Goal: Task Accomplishment & Management: Manage account settings

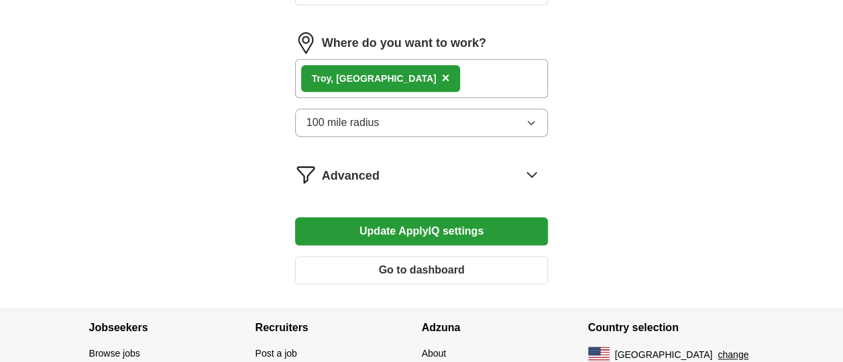
scroll to position [671, 0]
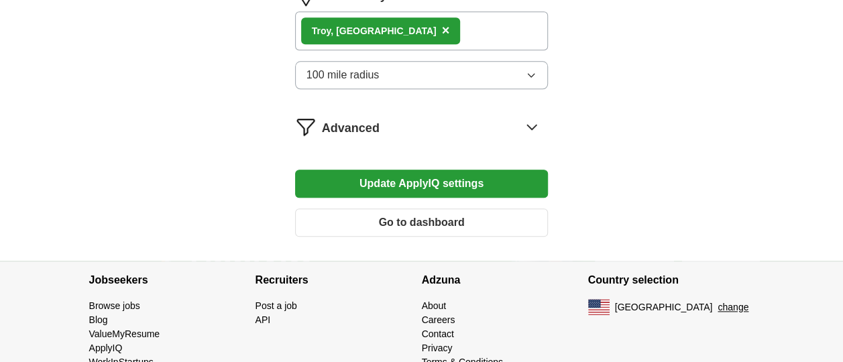
click at [536, 70] on icon "button" at bounding box center [531, 75] width 11 height 11
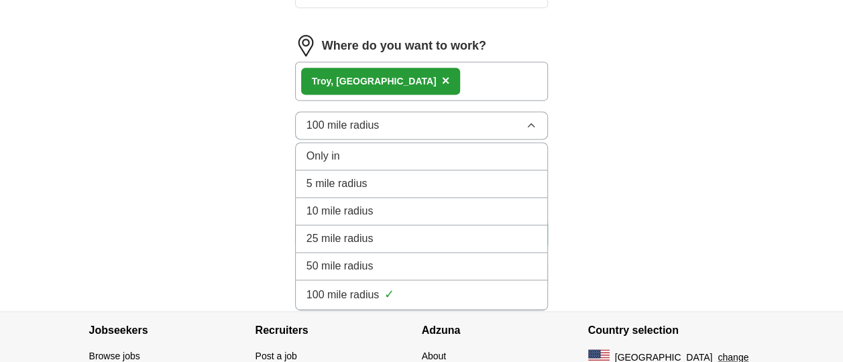
scroll to position [943, 0]
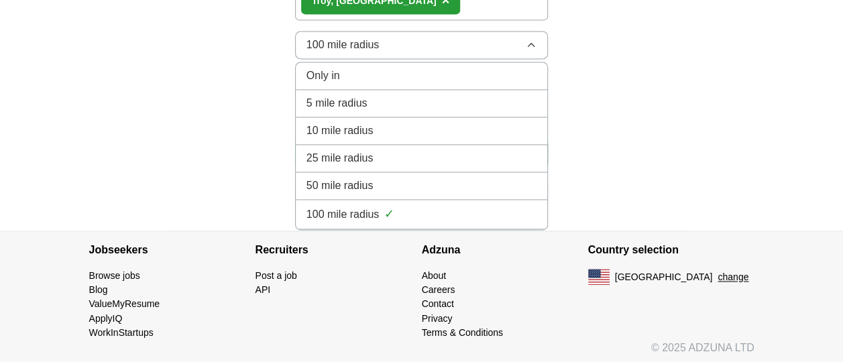
click at [390, 212] on span "✓" at bounding box center [389, 214] width 10 height 18
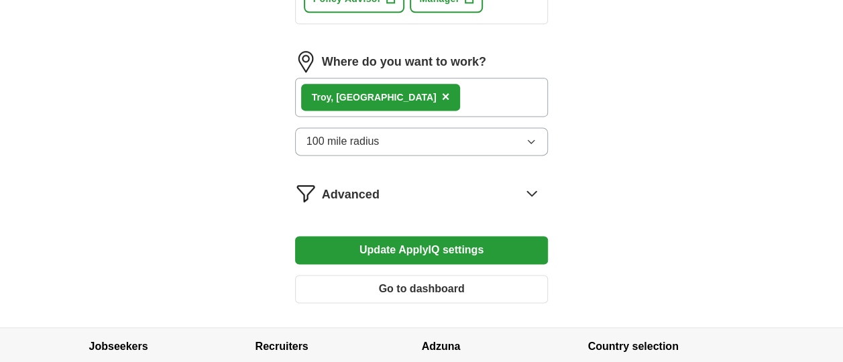
scroll to position [831, 0]
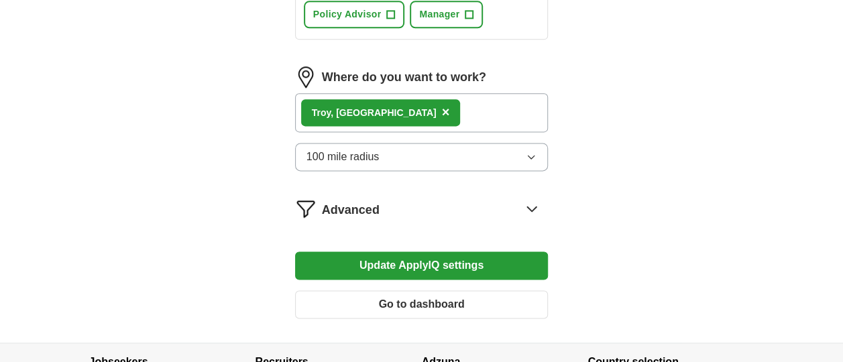
click at [470, 107] on div "Troy, [GEOGRAPHIC_DATA] ×" at bounding box center [422, 112] width 254 height 39
click at [364, 111] on div "Troy, [GEOGRAPHIC_DATA] ×" at bounding box center [381, 112] width 160 height 27
click at [535, 152] on icon "button" at bounding box center [531, 157] width 11 height 11
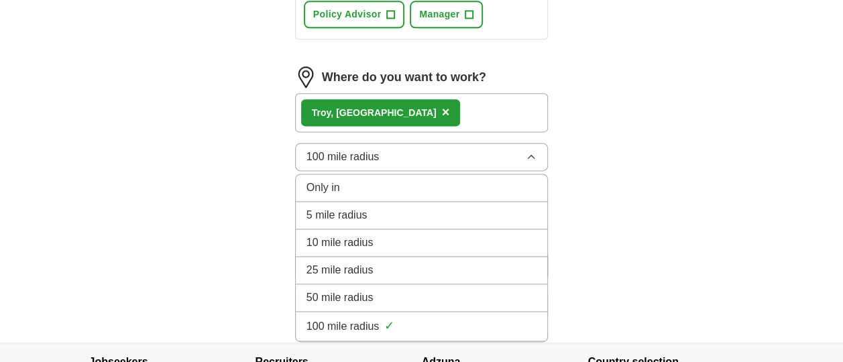
click at [408, 106] on div "Troy, [GEOGRAPHIC_DATA] ×" at bounding box center [422, 112] width 254 height 39
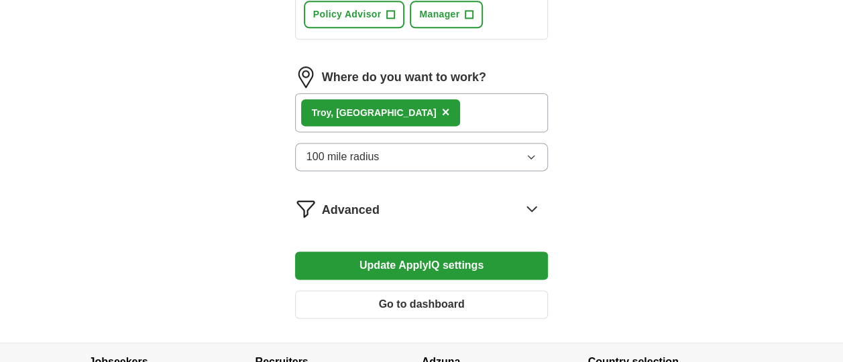
click at [442, 109] on span "×" at bounding box center [446, 112] width 8 height 15
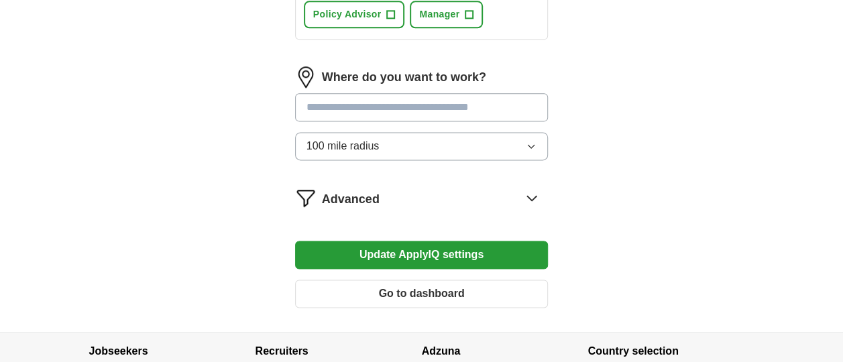
click at [398, 103] on input at bounding box center [422, 107] width 254 height 28
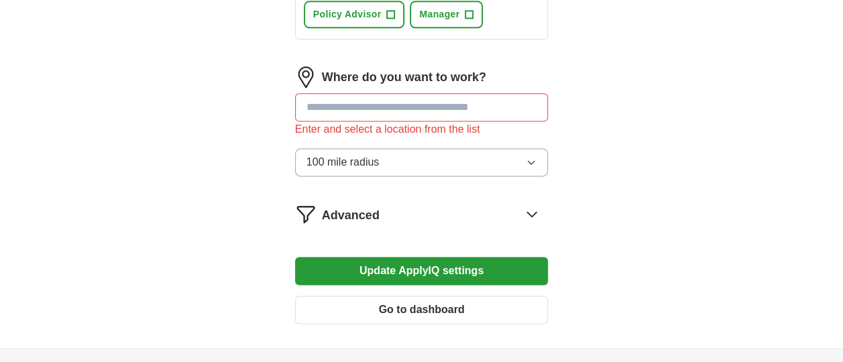
click at [416, 106] on input at bounding box center [422, 107] width 254 height 28
click at [417, 106] on input at bounding box center [422, 107] width 254 height 28
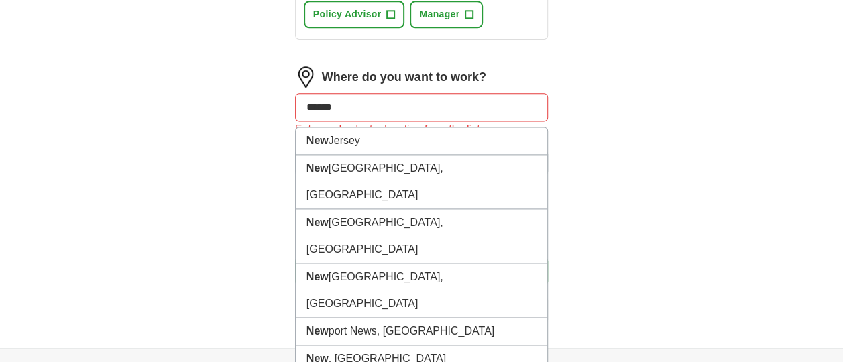
type input "*******"
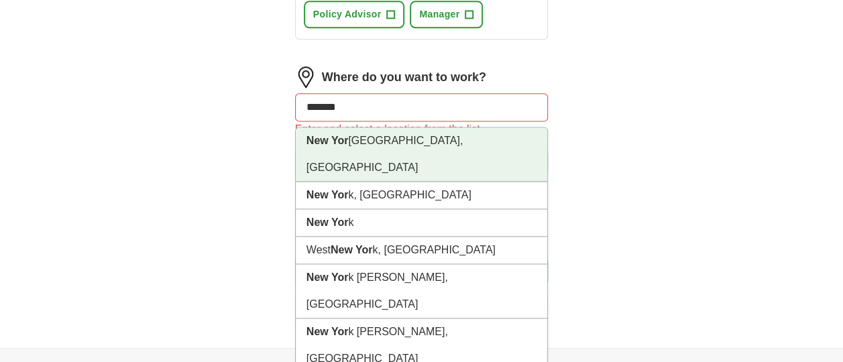
click at [317, 141] on strong "New Yor" at bounding box center [328, 140] width 42 height 11
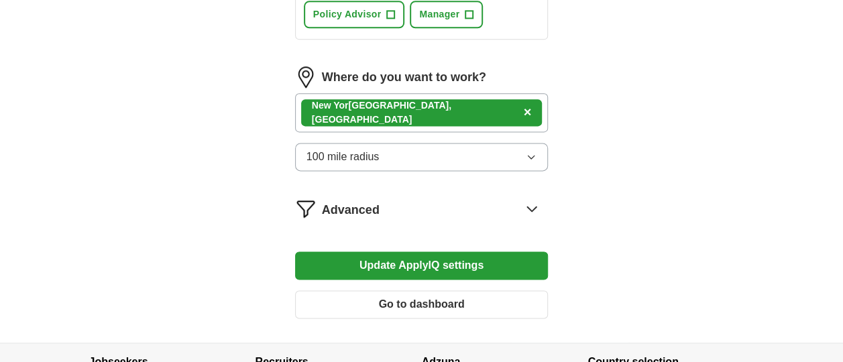
click at [468, 112] on div "[GEOGRAPHIC_DATA], [GEOGRAPHIC_DATA] ×" at bounding box center [422, 112] width 254 height 39
click at [433, 113] on div "[GEOGRAPHIC_DATA], [GEOGRAPHIC_DATA] ×" at bounding box center [422, 112] width 254 height 39
click at [521, 110] on div "[GEOGRAPHIC_DATA], [GEOGRAPHIC_DATA] ×" at bounding box center [422, 112] width 254 height 39
click at [524, 109] on span "×" at bounding box center [528, 112] width 8 height 15
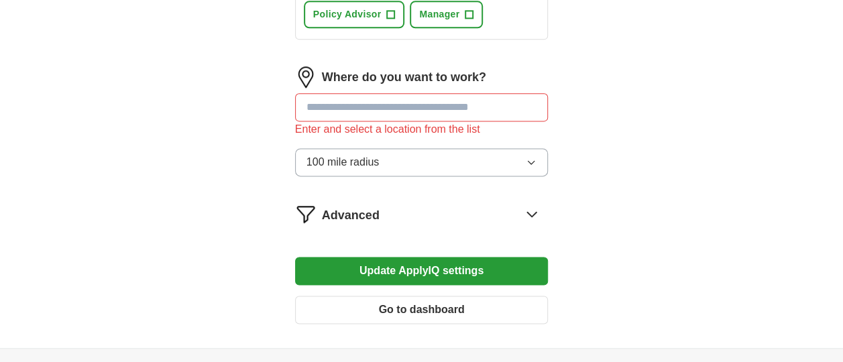
click at [374, 111] on input at bounding box center [422, 107] width 254 height 28
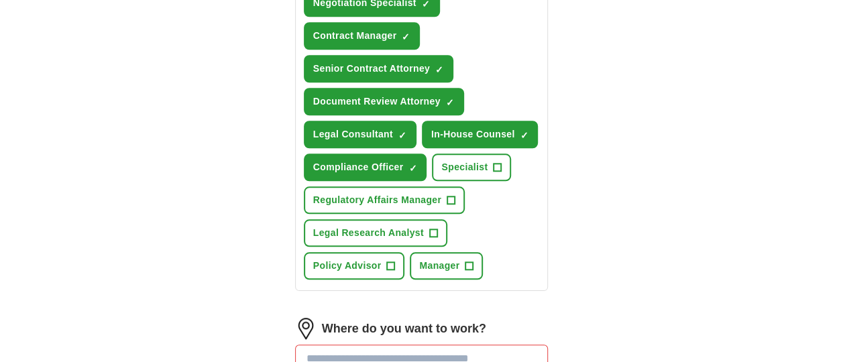
scroll to position [244, 0]
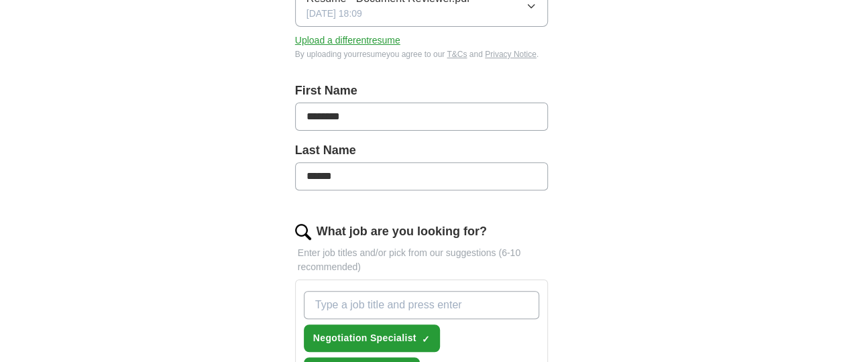
click at [644, 136] on div "ApplyIQ Let ApplyIQ do the hard work of searching and applying for jobs. Just t…" at bounding box center [421, 366] width 687 height 1138
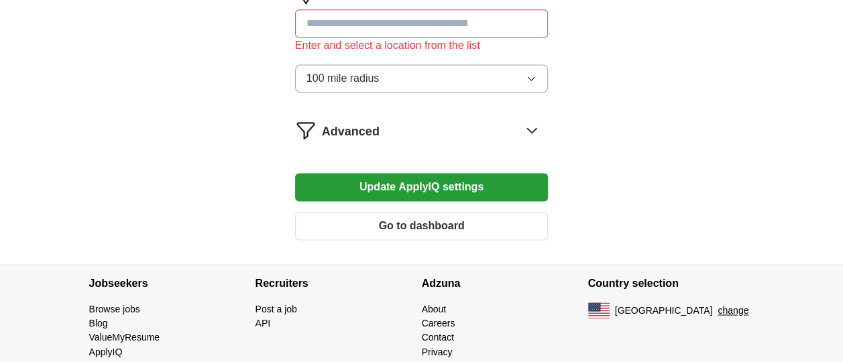
scroll to position [804, 0]
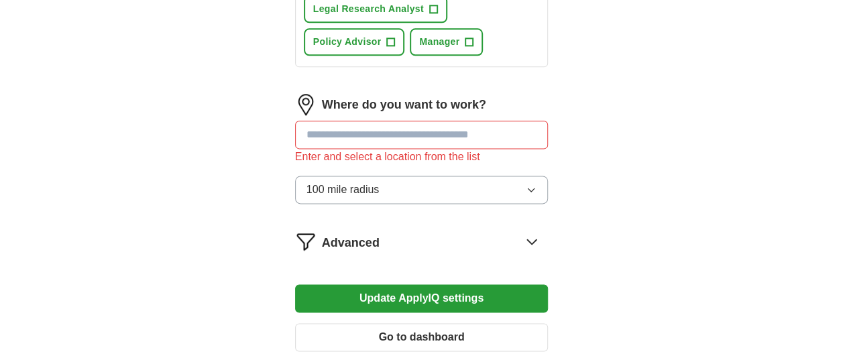
click at [525, 186] on button "100 mile radius" at bounding box center [422, 190] width 254 height 28
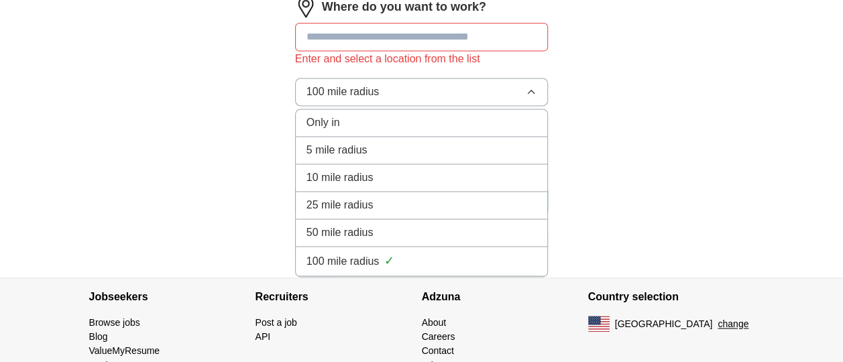
scroll to position [915, 0]
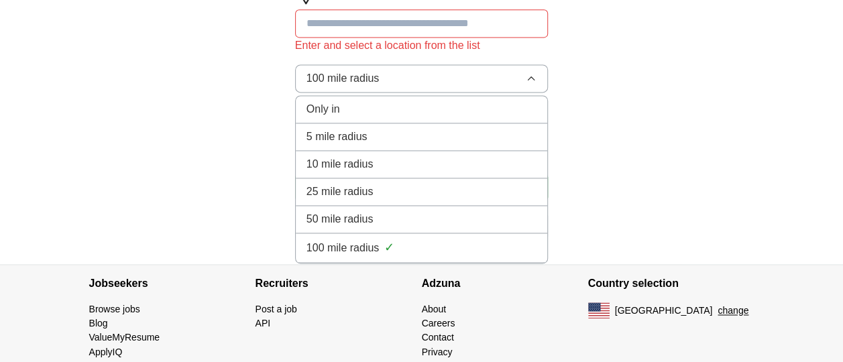
click at [384, 249] on div "100 mile radius ✓" at bounding box center [422, 248] width 231 height 18
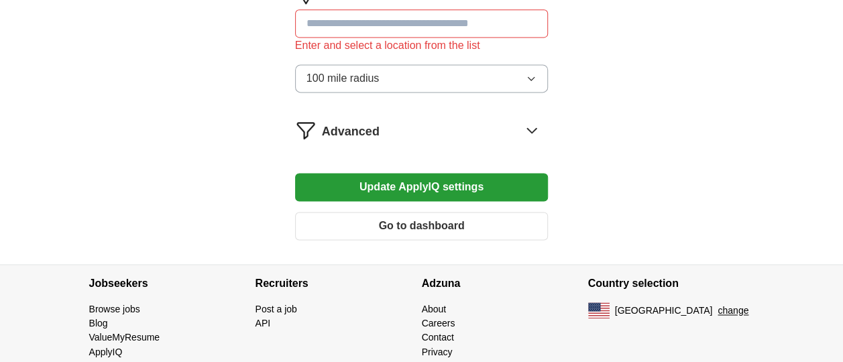
scroll to position [804, 0]
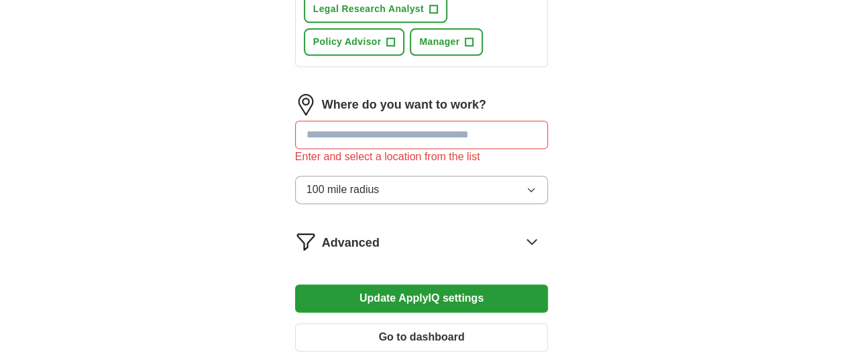
click at [529, 191] on icon "button" at bounding box center [531, 189] width 11 height 11
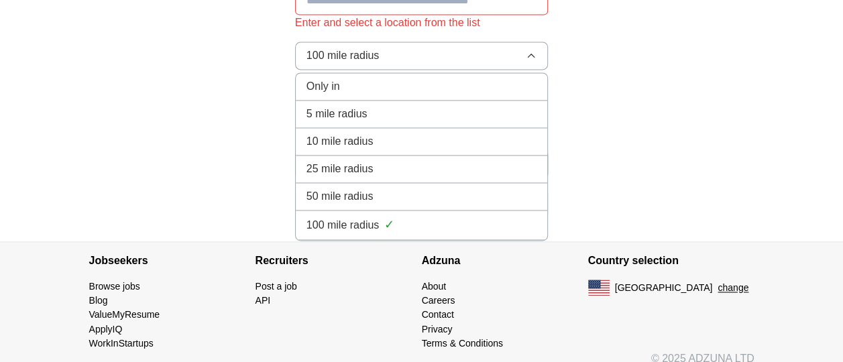
scroll to position [949, 0]
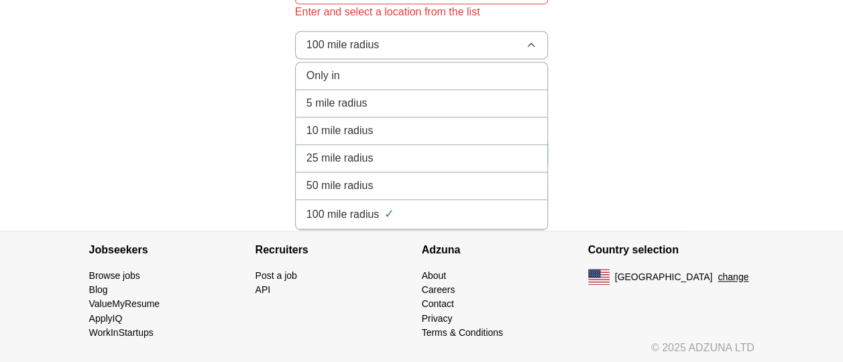
click at [401, 206] on div "100 mile radius ✓" at bounding box center [422, 214] width 231 height 18
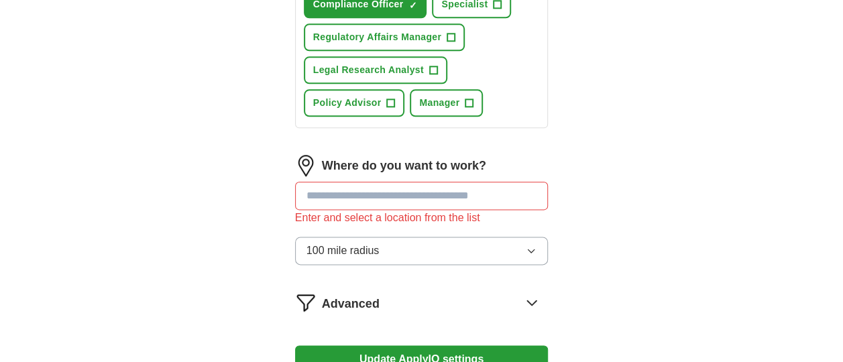
scroll to position [725, 0]
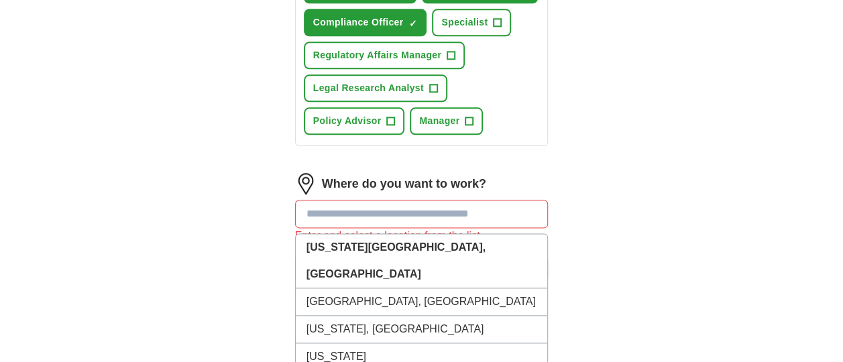
click at [409, 208] on input at bounding box center [422, 214] width 254 height 28
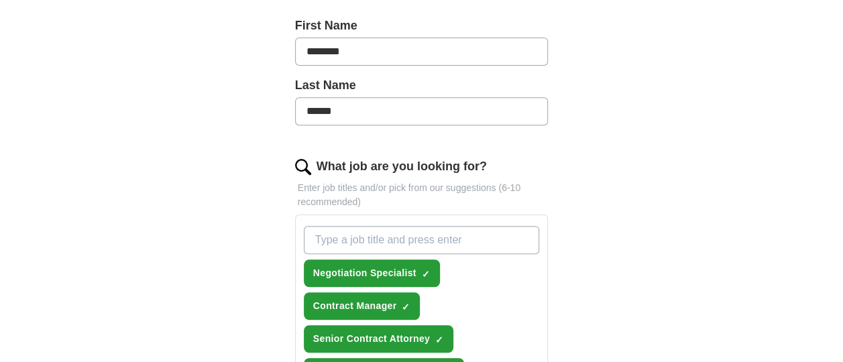
scroll to position [356, 0]
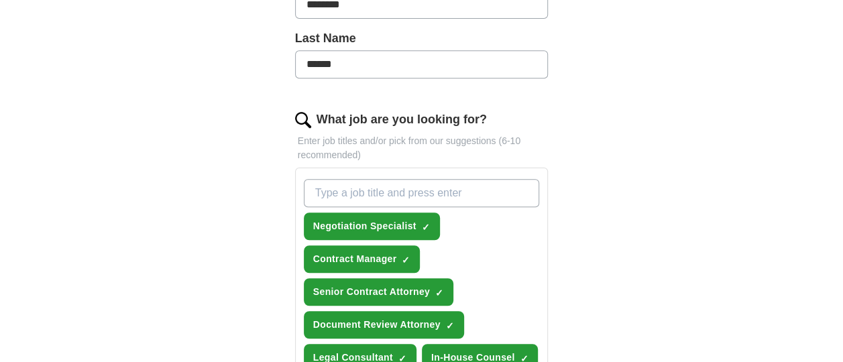
click at [356, 185] on input "What job are you looking for?" at bounding box center [422, 193] width 236 height 28
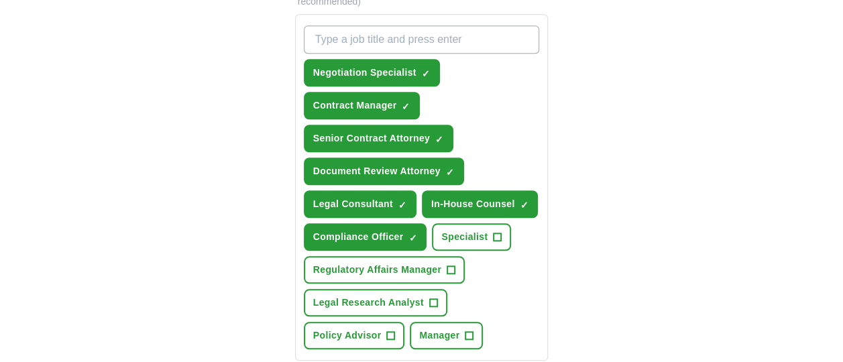
scroll to position [692, 0]
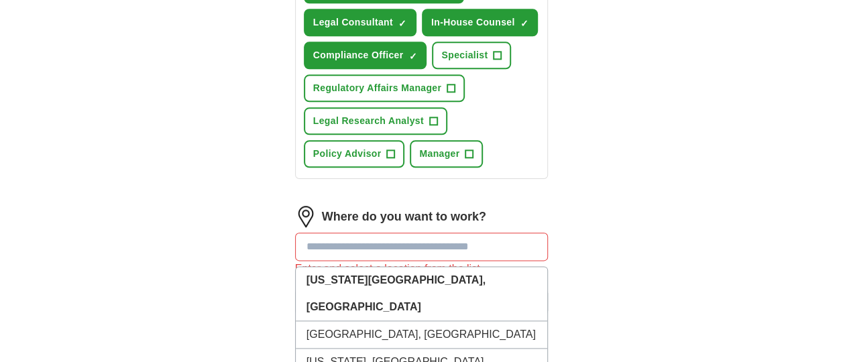
click at [386, 246] on input at bounding box center [422, 247] width 254 height 28
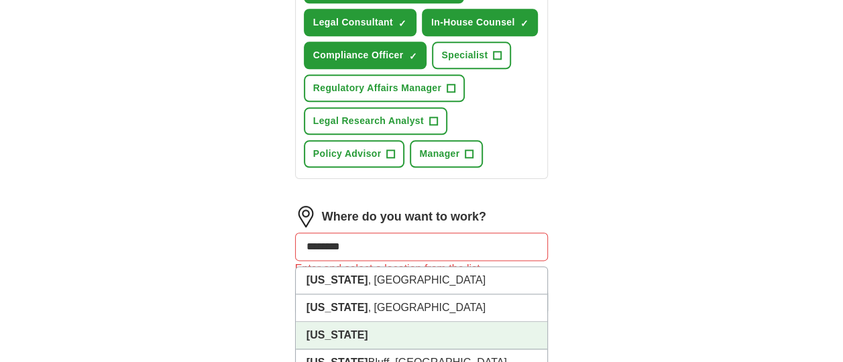
click at [387, 336] on li "[US_STATE]" at bounding box center [422, 336] width 252 height 28
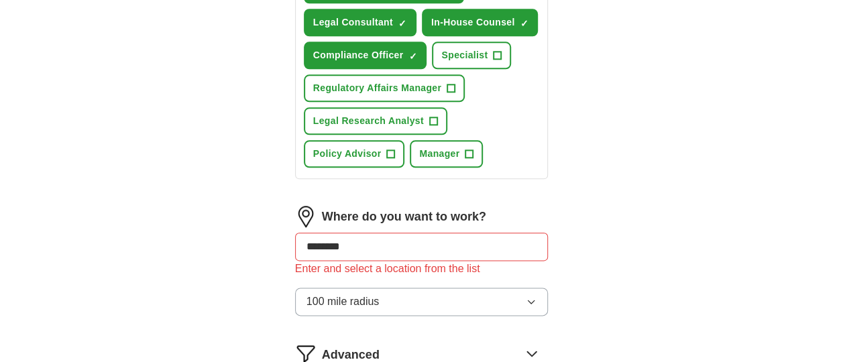
type input "********"
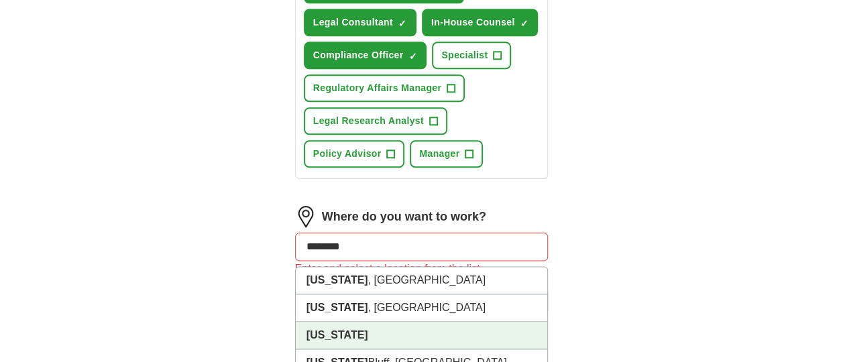
click at [357, 244] on input "********" at bounding box center [422, 247] width 254 height 28
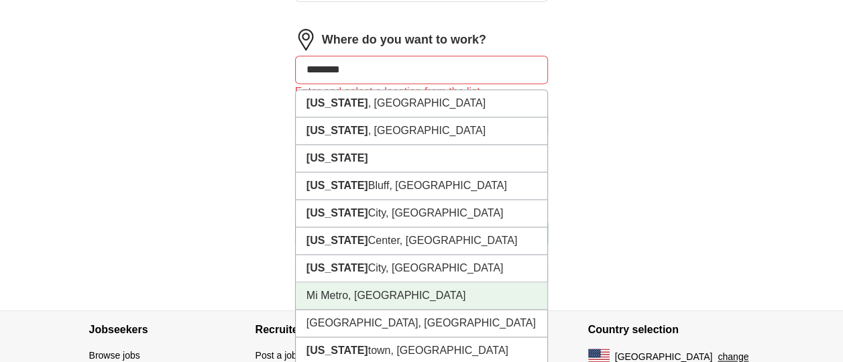
scroll to position [915, 0]
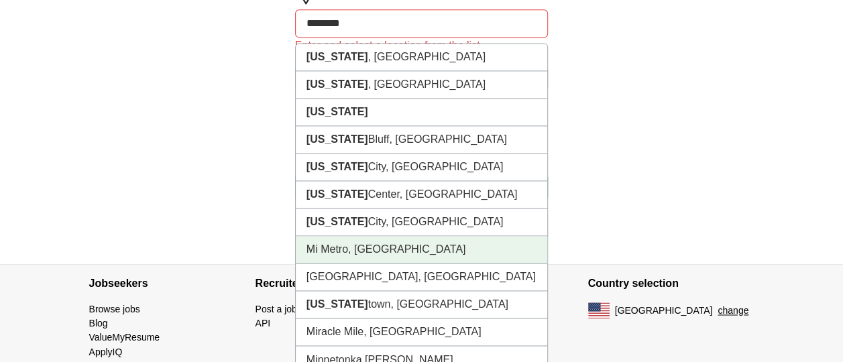
click at [358, 252] on li "Mi Metro, [GEOGRAPHIC_DATA]" at bounding box center [422, 250] width 252 height 28
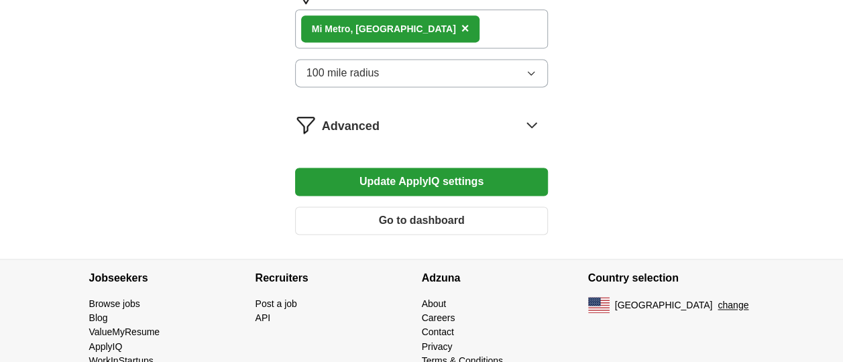
click at [449, 182] on button "Update ApplyIQ settings" at bounding box center [422, 182] width 254 height 28
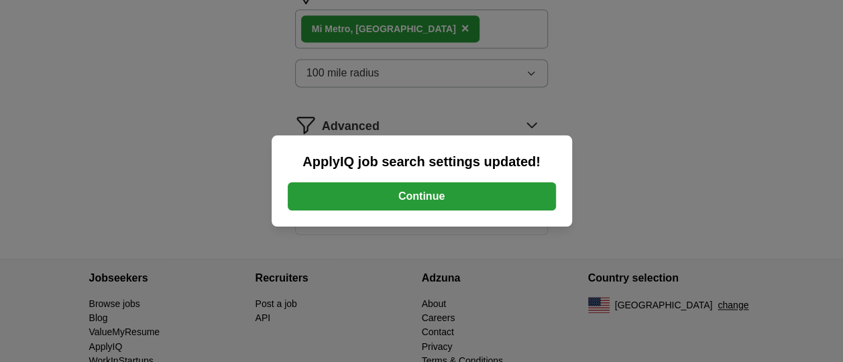
drag, startPoint x: 444, startPoint y: 193, endPoint x: 466, endPoint y: 190, distance: 21.7
click at [445, 193] on button "Continue" at bounding box center [422, 196] width 268 height 28
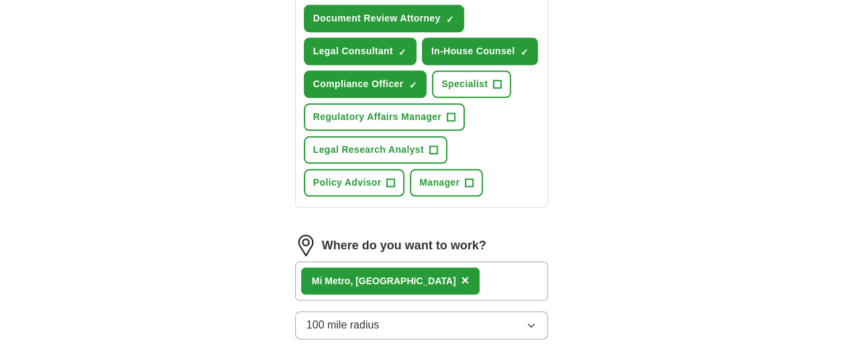
scroll to position [580, 0]
